Goal: Find contact information: Find contact information

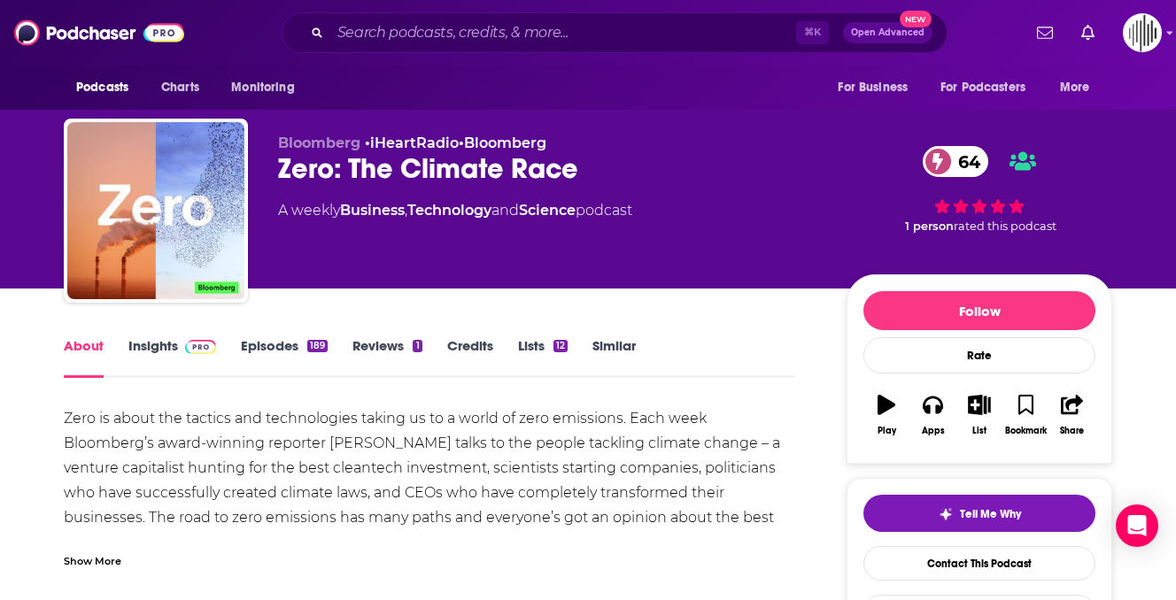
click at [173, 341] on link "Insights" at bounding box center [172, 357] width 88 height 41
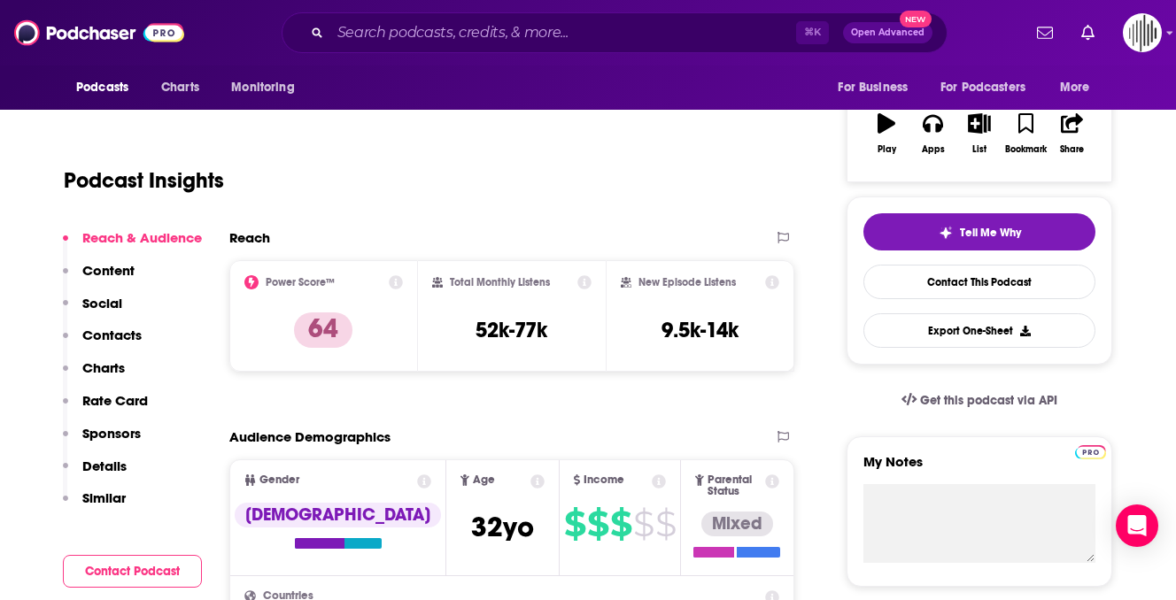
scroll to position [297, 0]
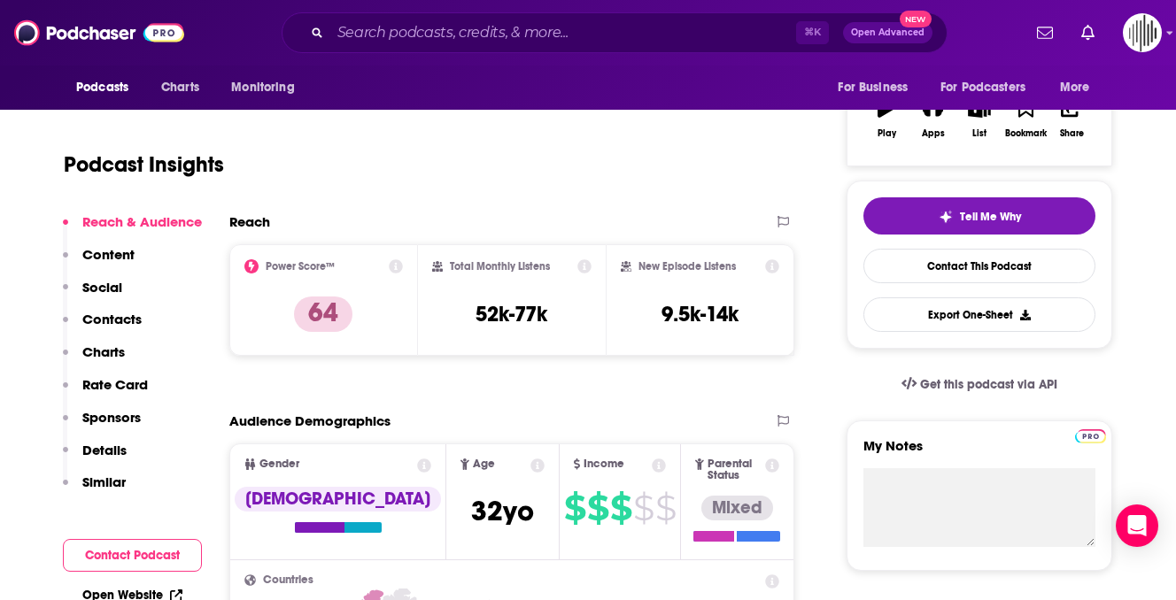
click at [131, 320] on p "Contacts" at bounding box center [111, 319] width 59 height 17
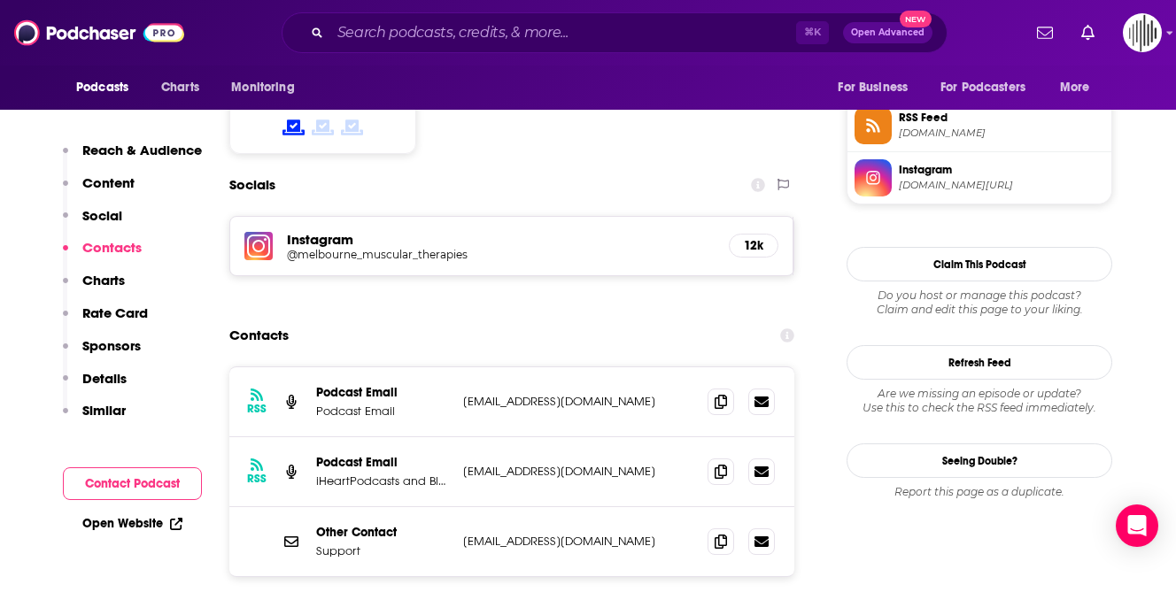
scroll to position [1456, 0]
click at [420, 473] on p "iHeartPodcasts and Bloomberg" at bounding box center [382, 480] width 133 height 15
click at [515, 463] on p "[EMAIL_ADDRESS][DOMAIN_NAME]" at bounding box center [578, 470] width 230 height 15
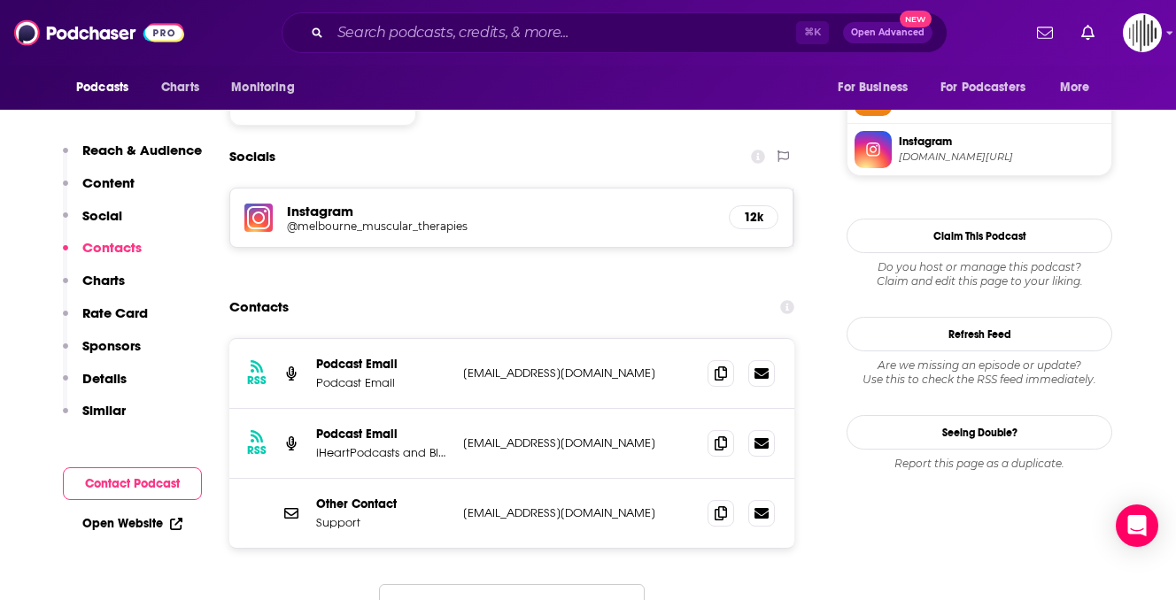
scroll to position [1484, 0]
drag, startPoint x: 459, startPoint y: 351, endPoint x: 520, endPoint y: 357, distance: 60.4
click at [520, 408] on div "RSS Podcast Email iHeartPodcasts and Bloomberg [EMAIL_ADDRESS][DOMAIN_NAME] [EM…" at bounding box center [511, 443] width 565 height 70
copy p "mhenriksso"
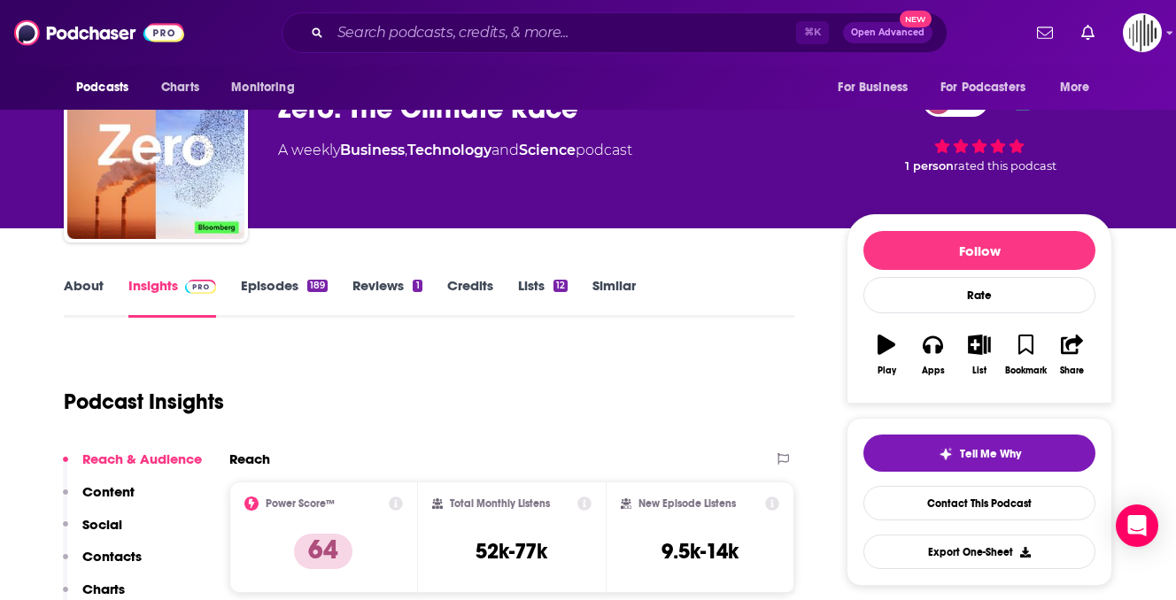
scroll to position [33, 0]
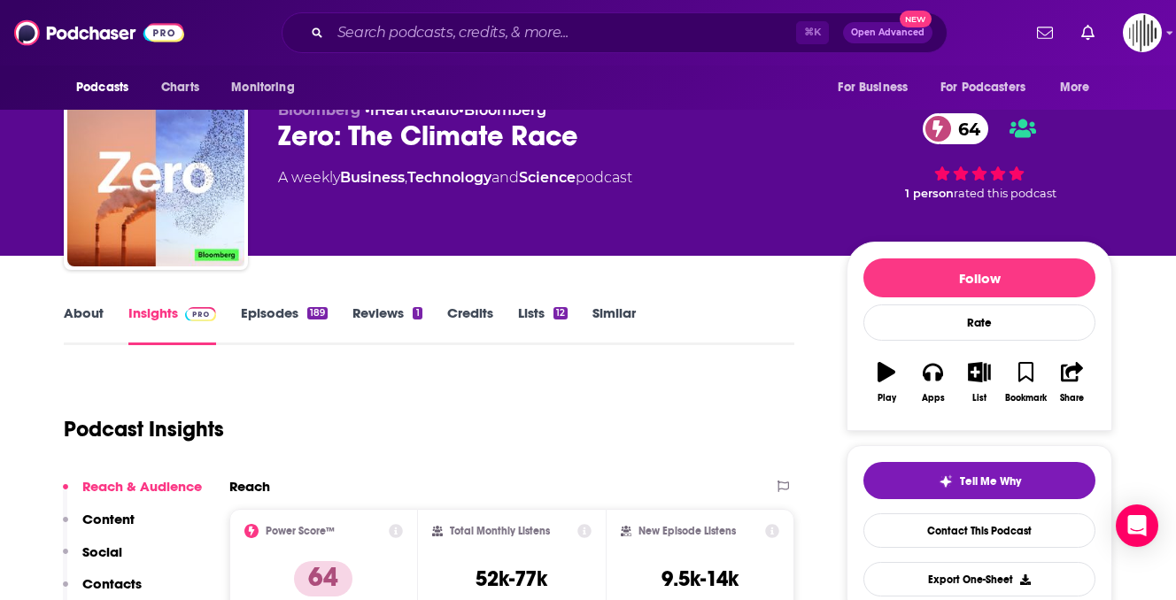
click at [81, 312] on link "About" at bounding box center [84, 325] width 40 height 41
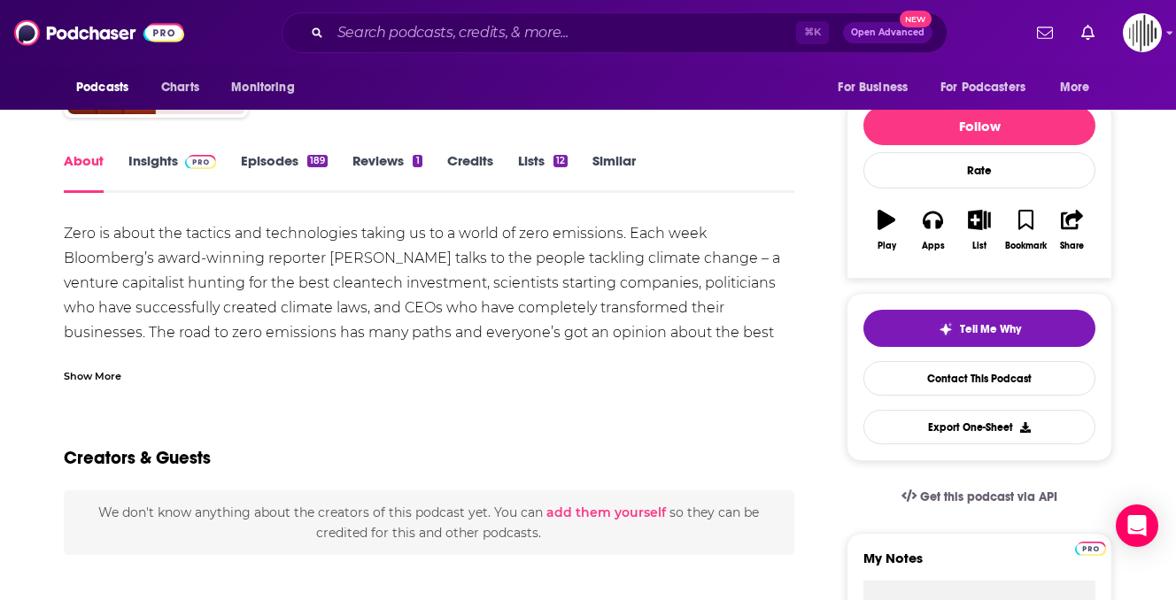
scroll to position [189, 0]
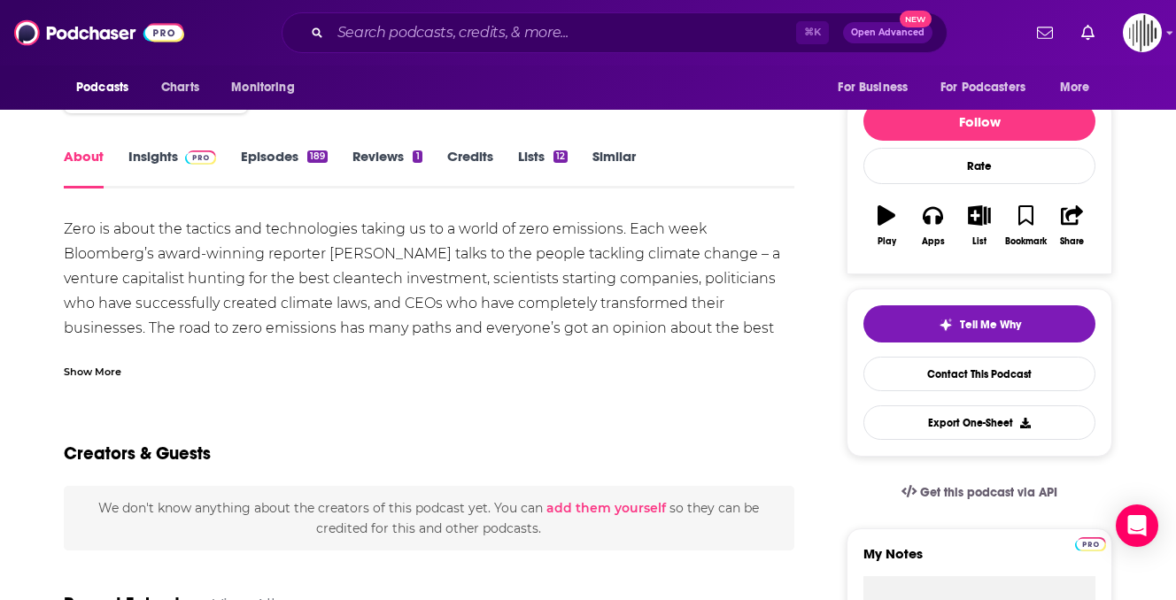
click at [96, 371] on div "Show More" at bounding box center [93, 370] width 58 height 17
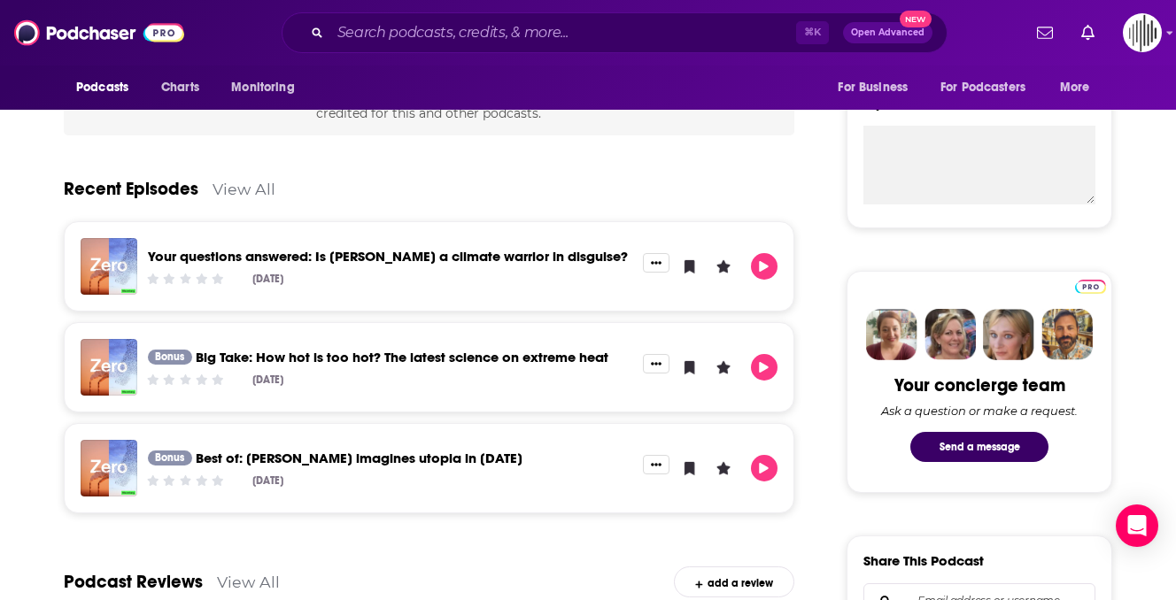
scroll to position [0, 0]
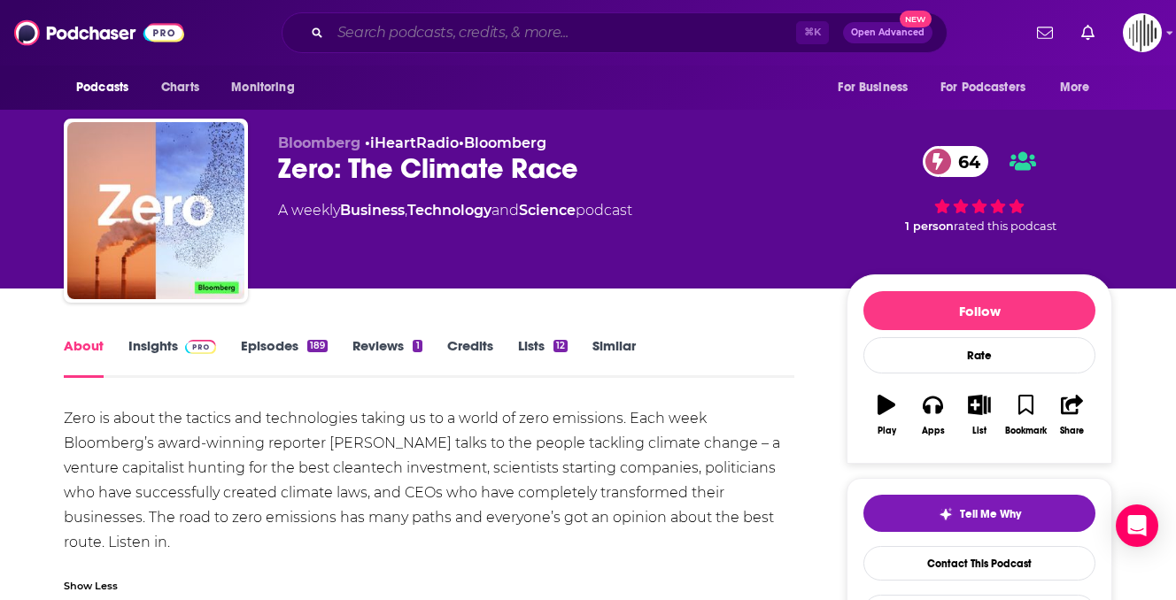
click at [482, 35] on input "Search podcasts, credits, & more..." at bounding box center [563, 33] width 466 height 28
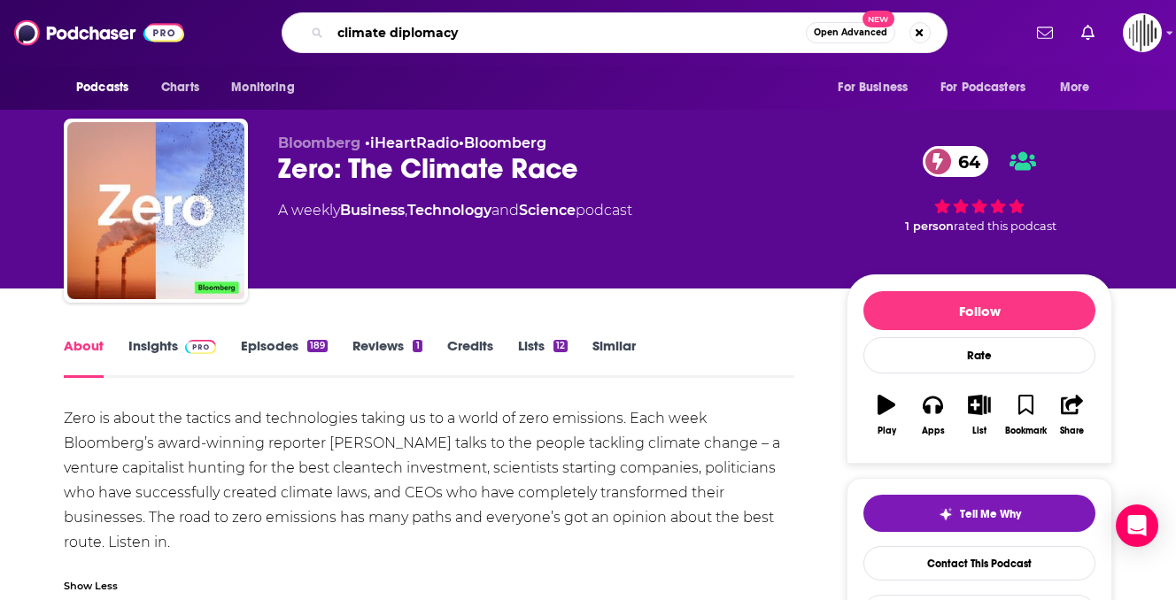
type input "climate diplomacy"
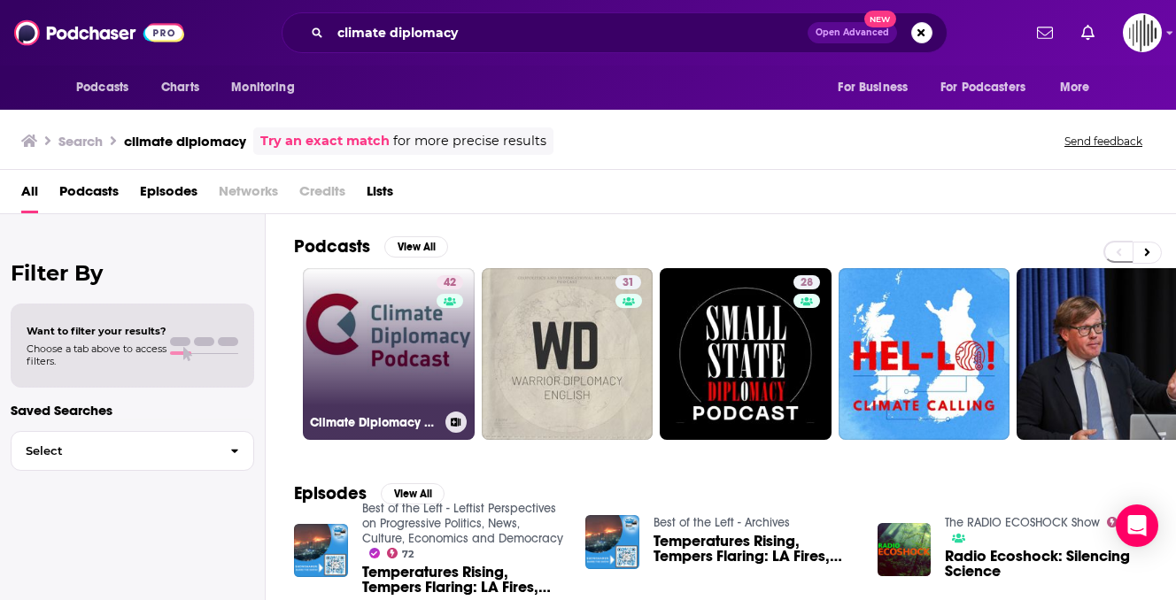
click at [408, 342] on link "42 Climate Diplomacy Podcast" at bounding box center [389, 354] width 172 height 172
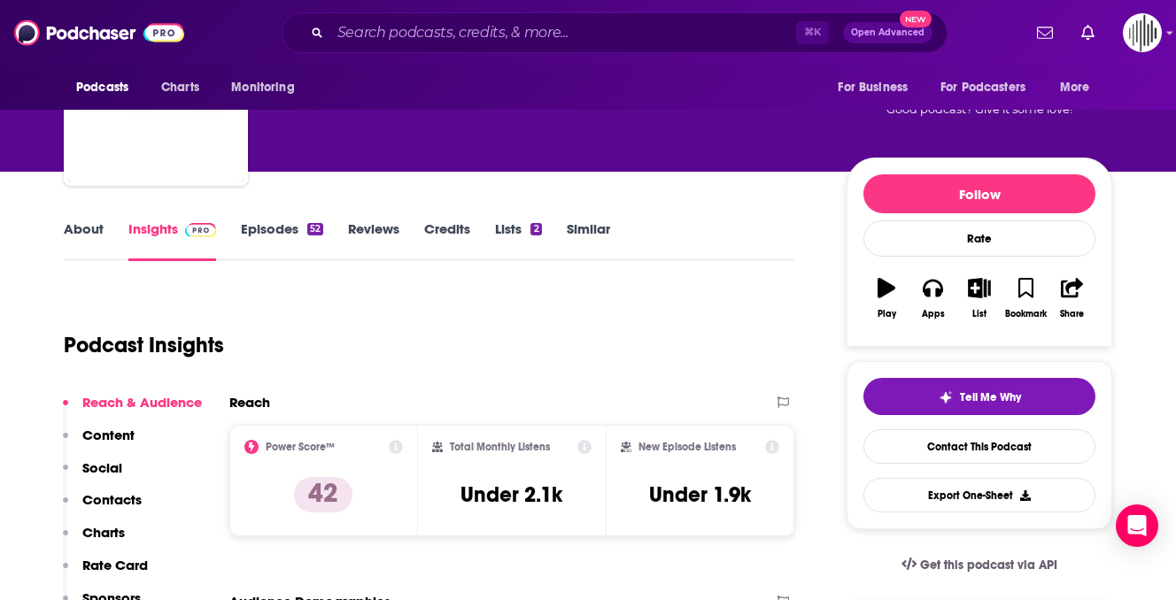
scroll to position [135, 0]
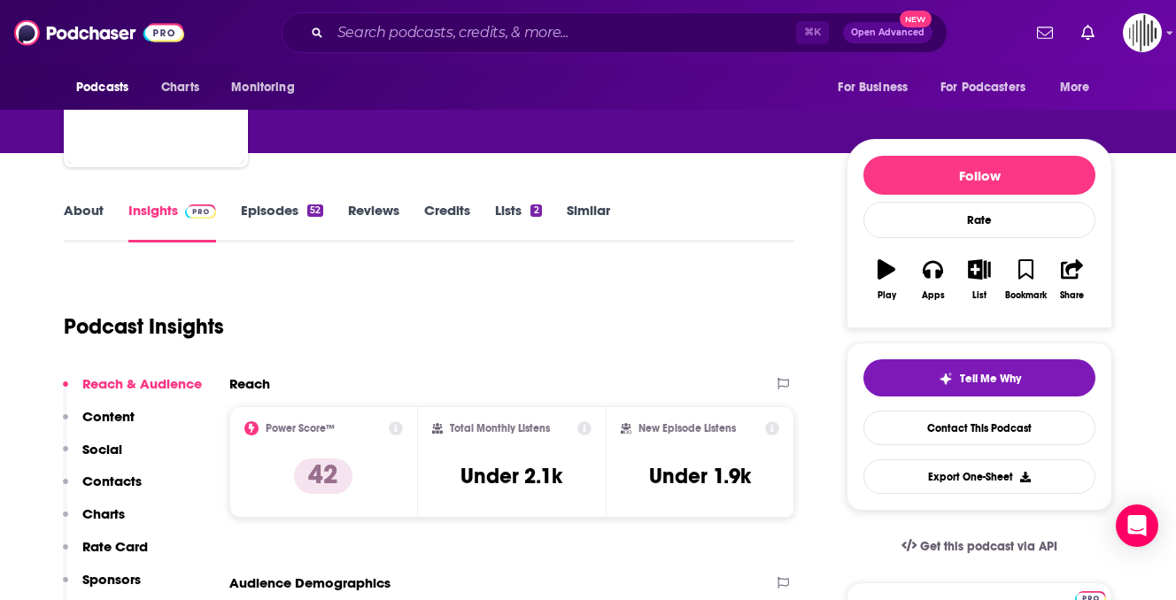
click at [120, 482] on p "Contacts" at bounding box center [111, 481] width 59 height 17
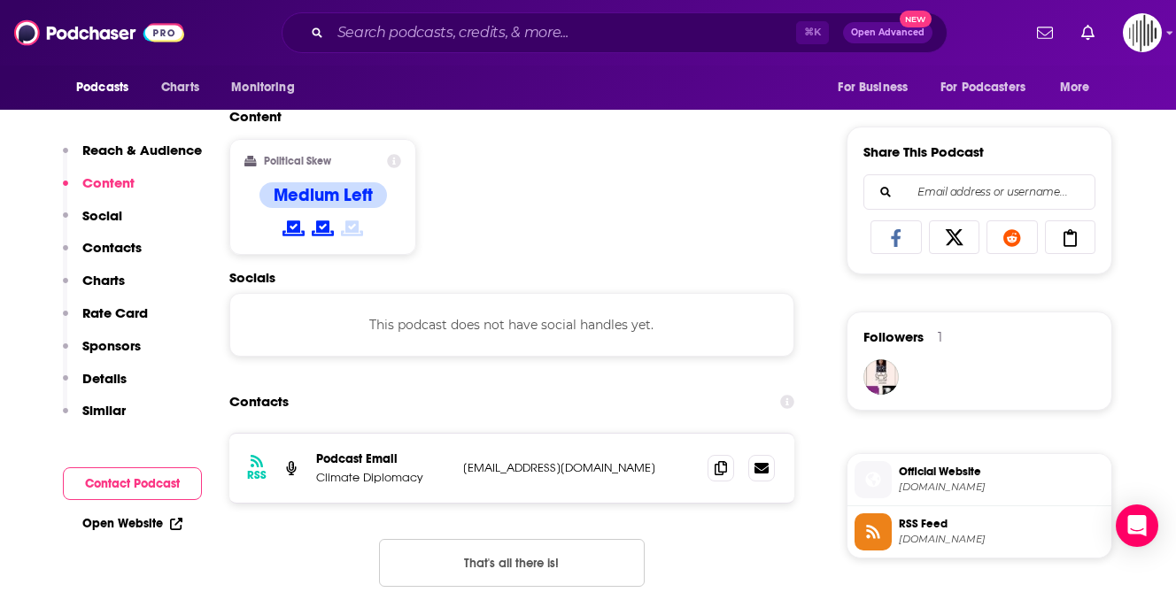
scroll to position [1088, 0]
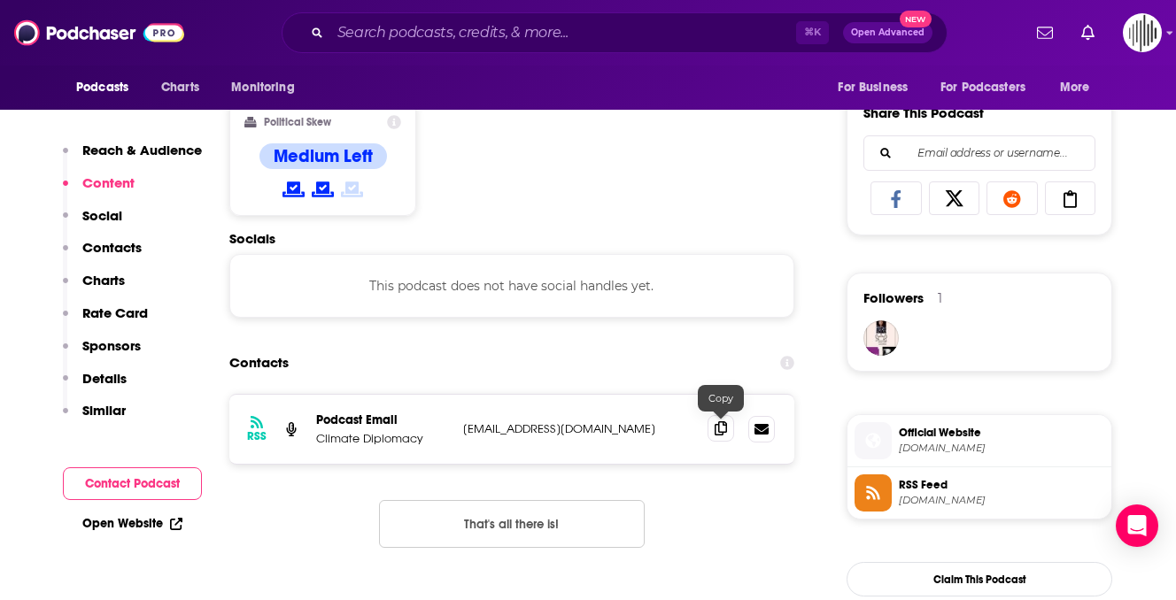
click at [720, 434] on icon at bounding box center [720, 428] width 12 height 14
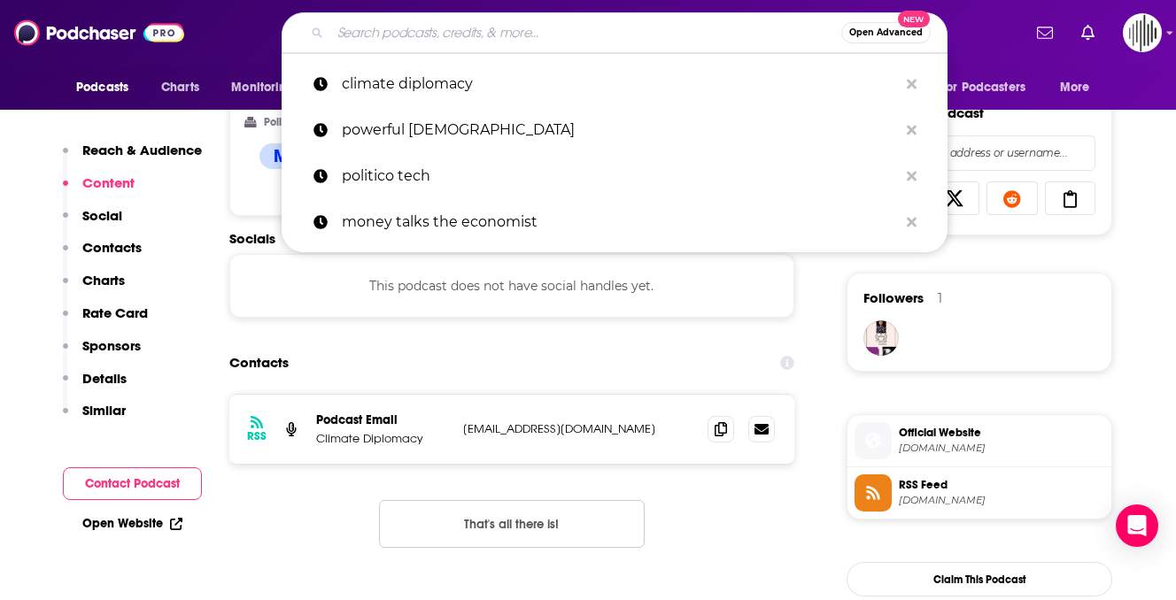
click at [504, 27] on input "Search podcasts, credits, & more..." at bounding box center [585, 33] width 511 height 28
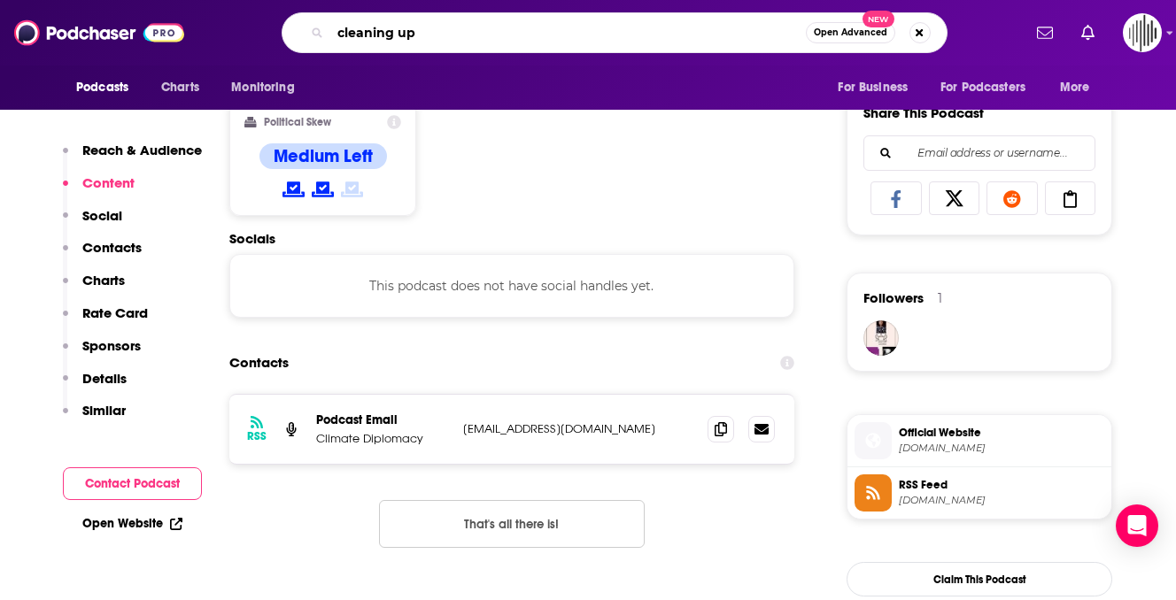
type input "cleaning up"
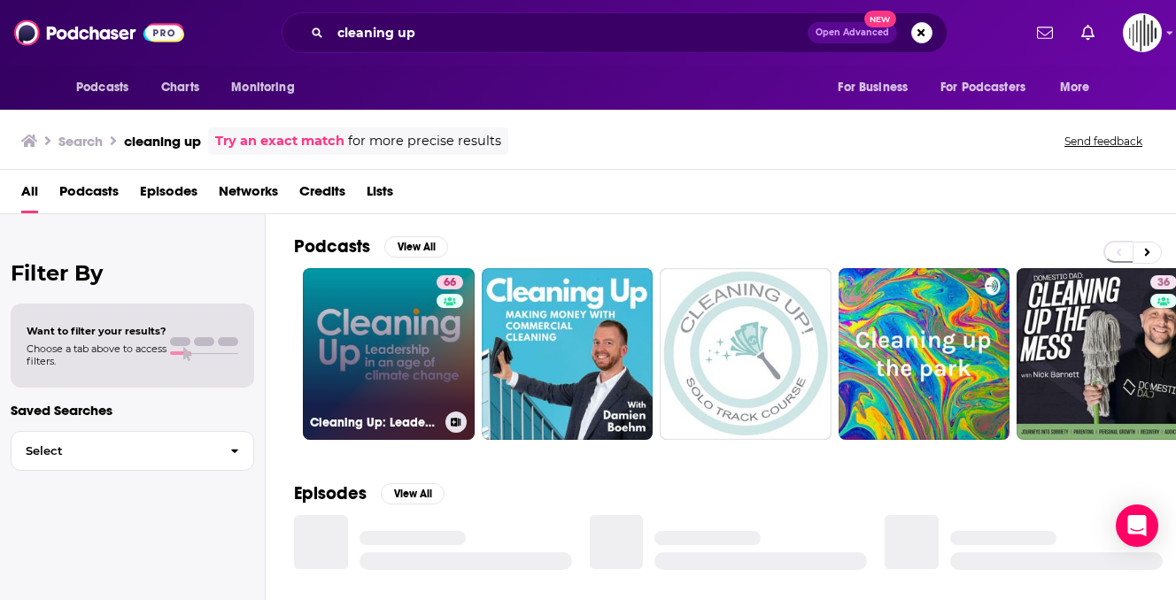
click at [378, 358] on link "66 Cleaning Up: Leadership in an Age of Climate Change" at bounding box center [389, 354] width 172 height 172
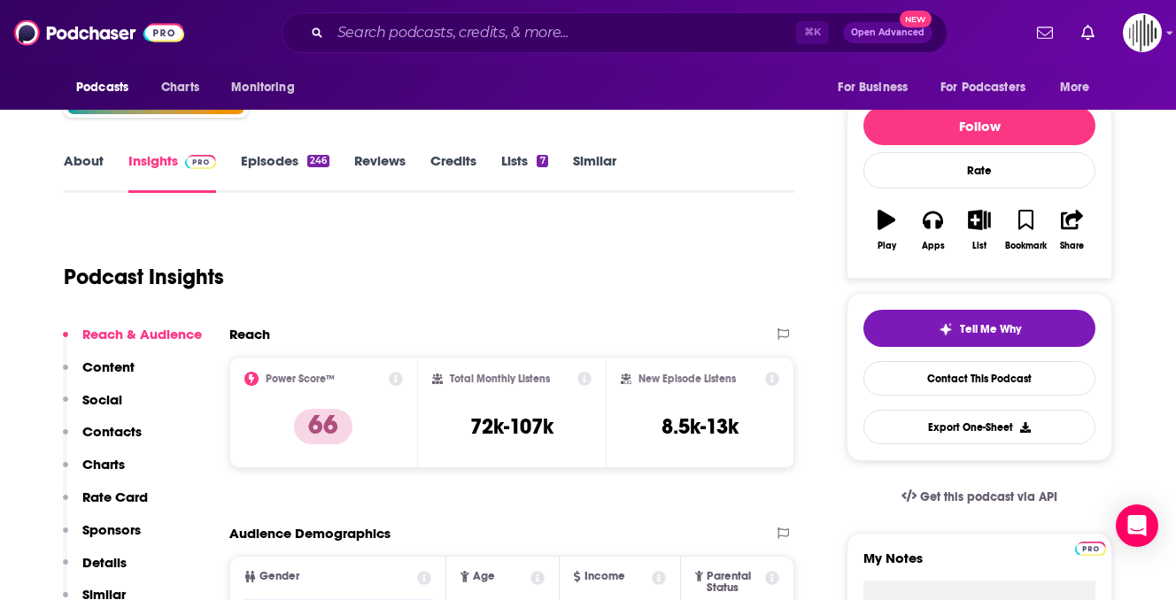
click at [107, 428] on p "Contacts" at bounding box center [111, 431] width 59 height 17
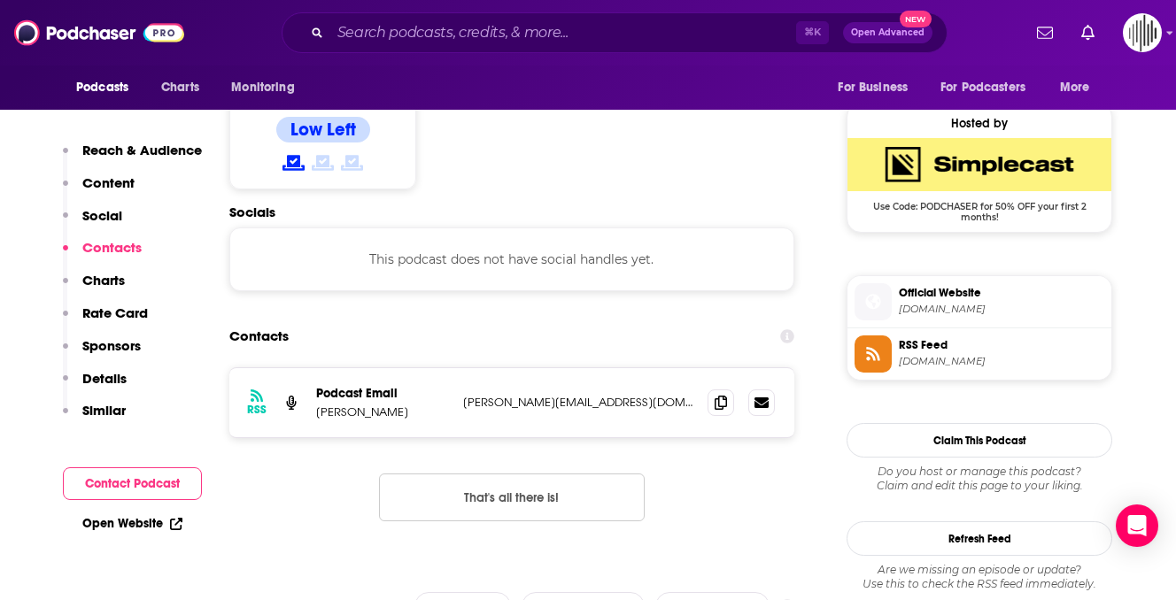
scroll to position [1405, 0]
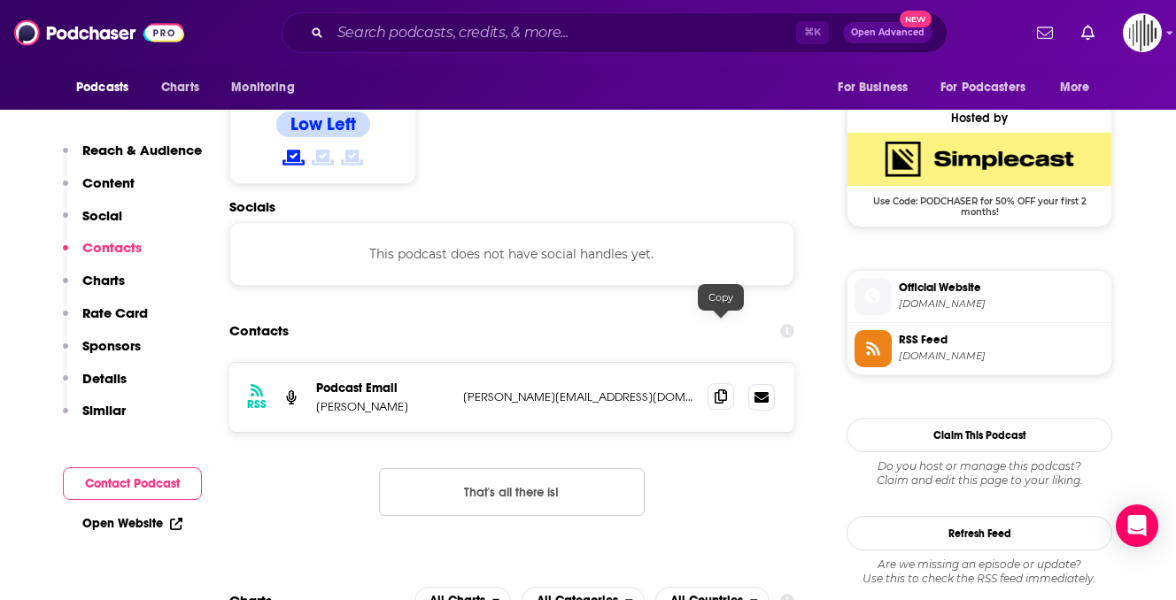
click at [715, 383] on span at bounding box center [720, 396] width 27 height 27
drag, startPoint x: 315, startPoint y: 342, endPoint x: 413, endPoint y: 339, distance: 98.3
click at [413, 399] on p "[PERSON_NAME]" at bounding box center [382, 406] width 133 height 15
copy p "[PERSON_NAME]"
click at [649, 389] on p "[PERSON_NAME][EMAIL_ADDRESS][DOMAIN_NAME]" at bounding box center [578, 396] width 230 height 15
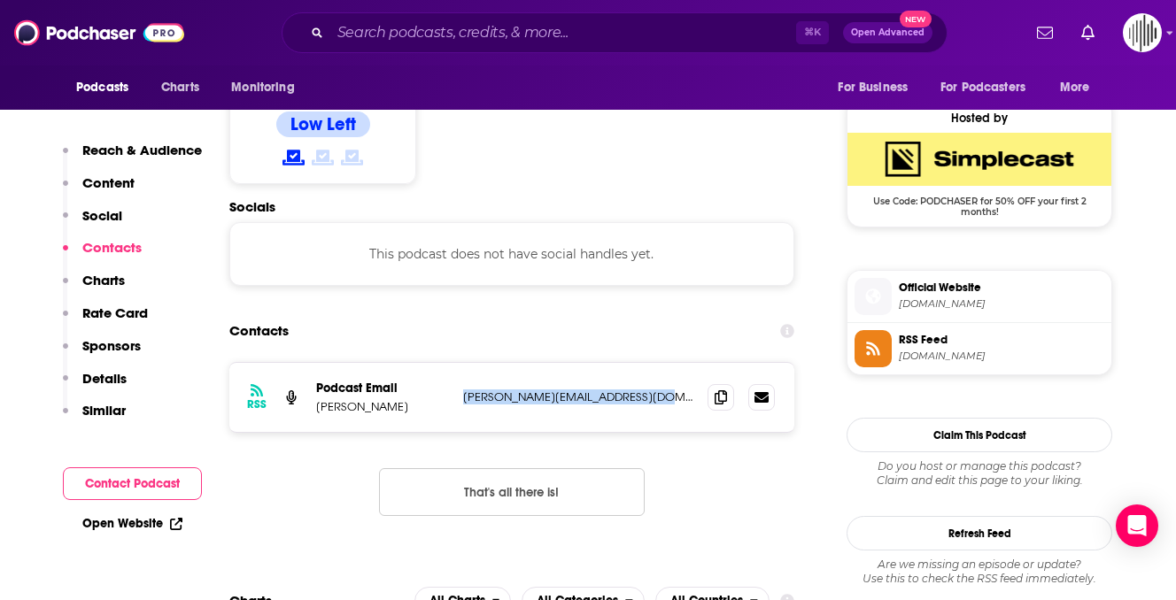
drag, startPoint x: 651, startPoint y: 331, endPoint x: 463, endPoint y: 332, distance: 187.7
click at [463, 389] on p "[PERSON_NAME][EMAIL_ADDRESS][DOMAIN_NAME]" at bounding box center [578, 396] width 230 height 15
copy p "[PERSON_NAME][EMAIL_ADDRESS][DOMAIN_NAME]"
